Goal: Browse casually

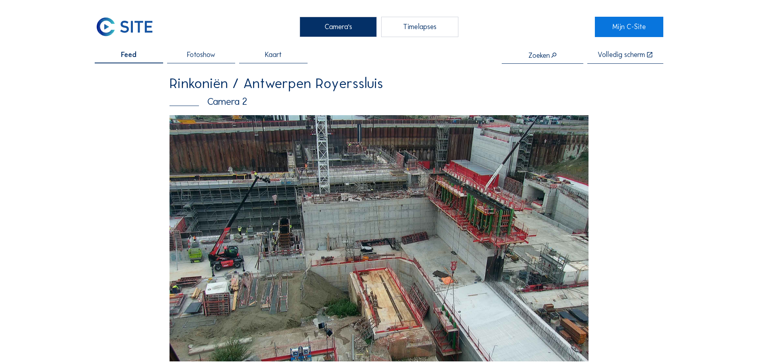
scroll to position [80, 0]
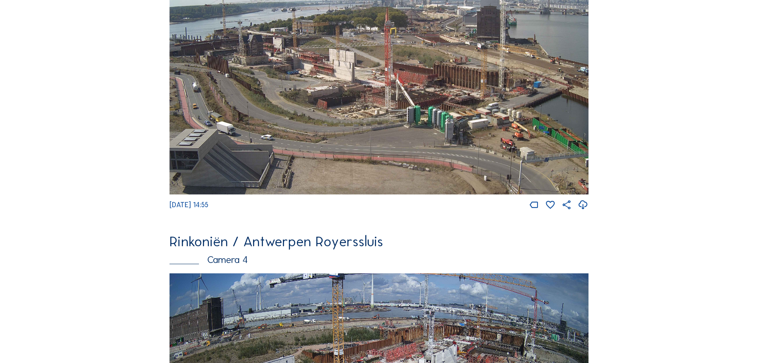
scroll to position [1083, 0]
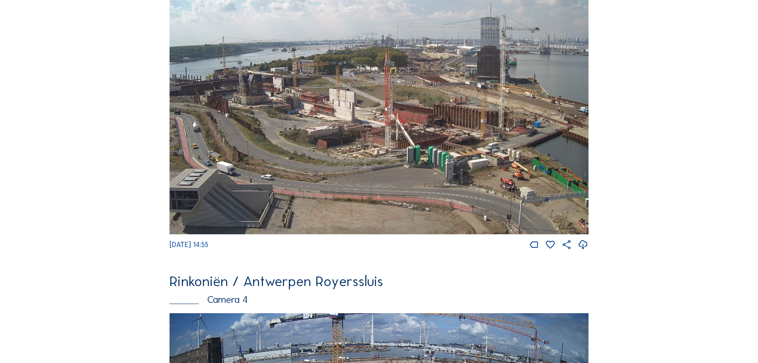
click at [350, 186] on img at bounding box center [379, 116] width 419 height 236
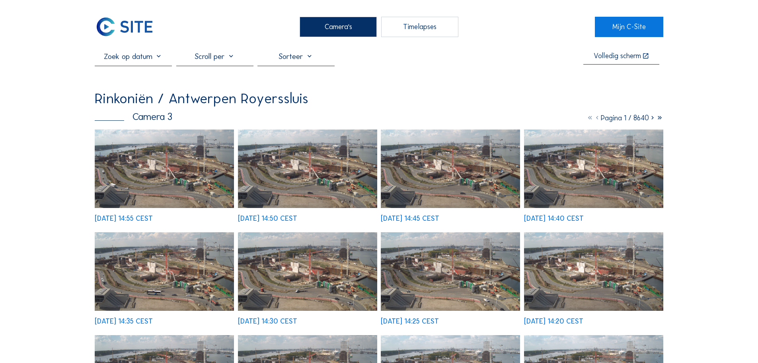
click at [204, 169] on img at bounding box center [164, 168] width 139 height 78
